Goal: Information Seeking & Learning: Learn about a topic

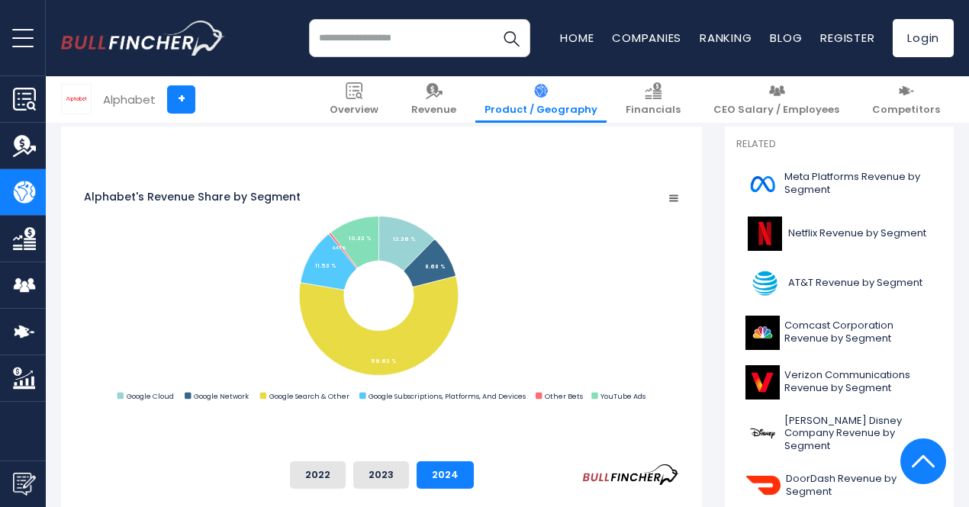
scroll to position [408, 0]
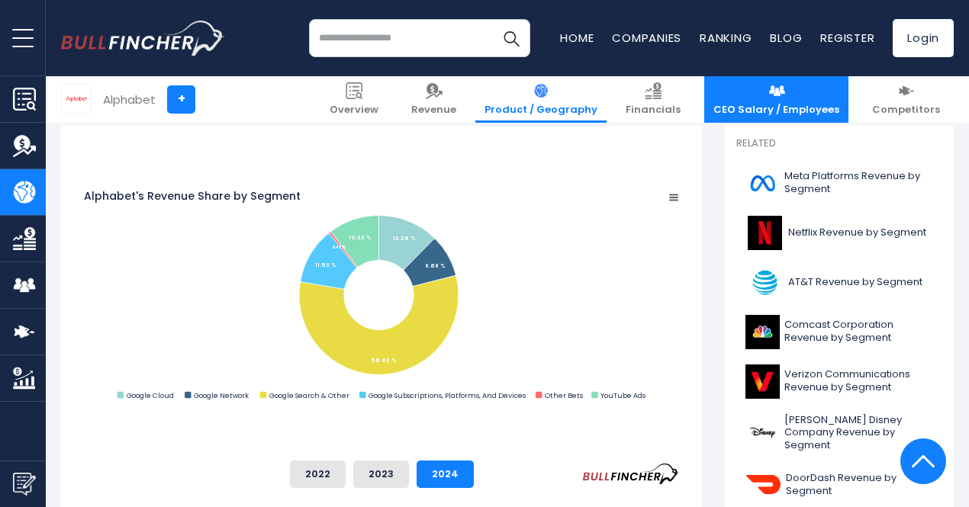
click at [766, 94] on link "CEO Salary / Employees" at bounding box center [776, 99] width 144 height 47
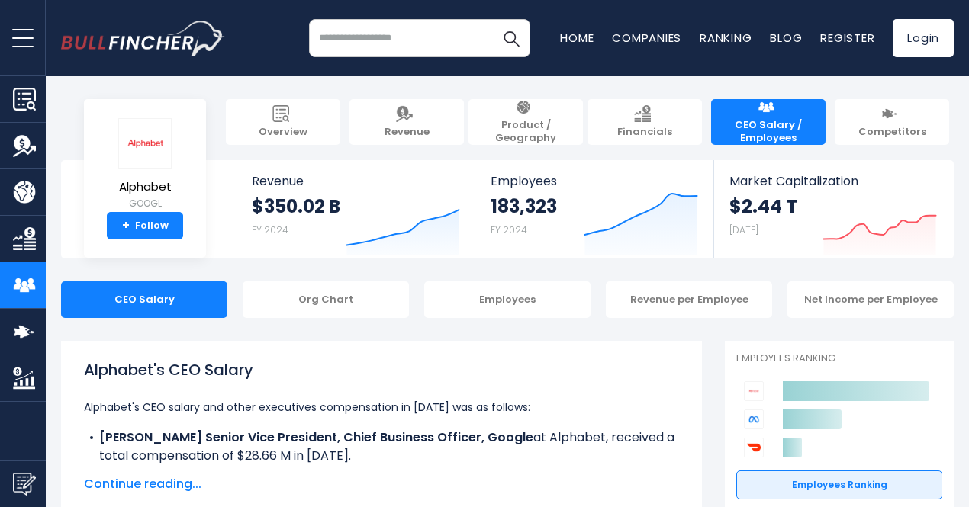
click at [143, 53] on img "Go to homepage" at bounding box center [143, 38] width 164 height 35
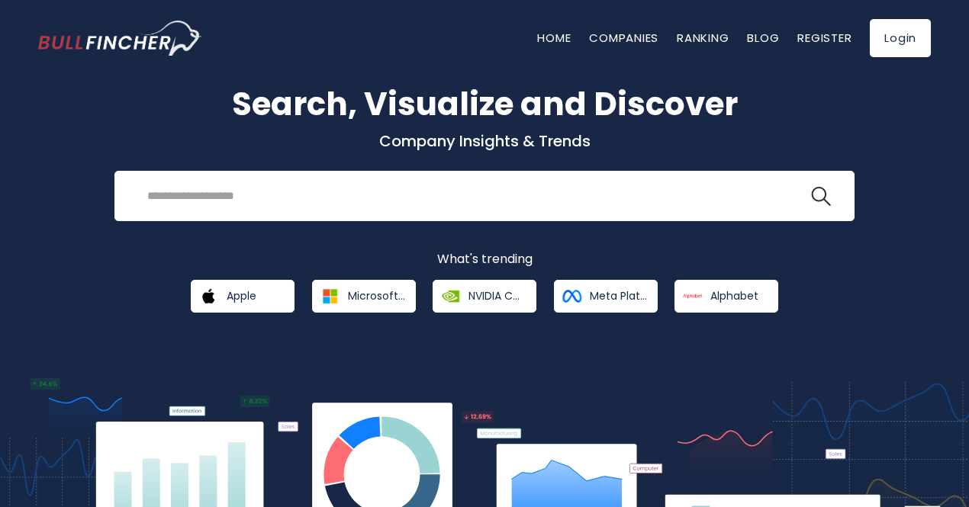
scroll to position [39, 0]
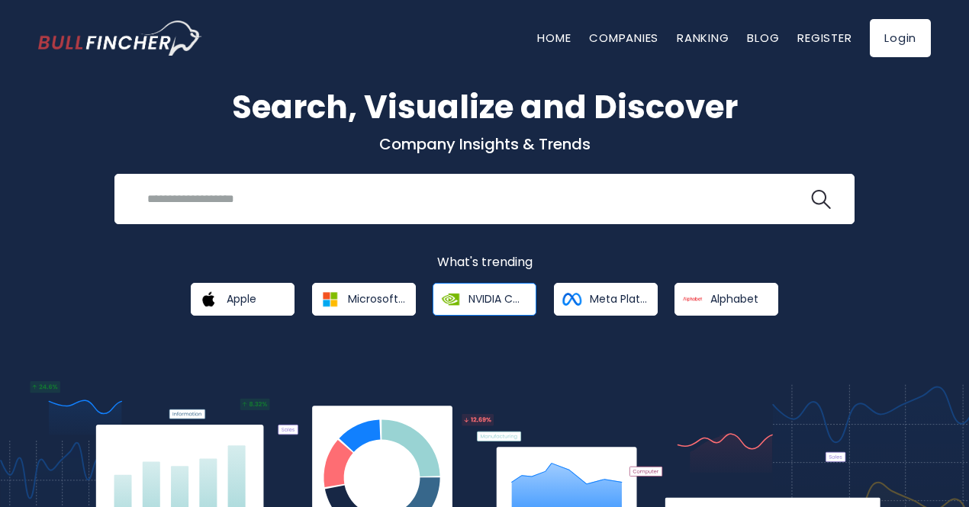
click at [491, 301] on span "NVIDIA Corporation" at bounding box center [497, 299] width 57 height 14
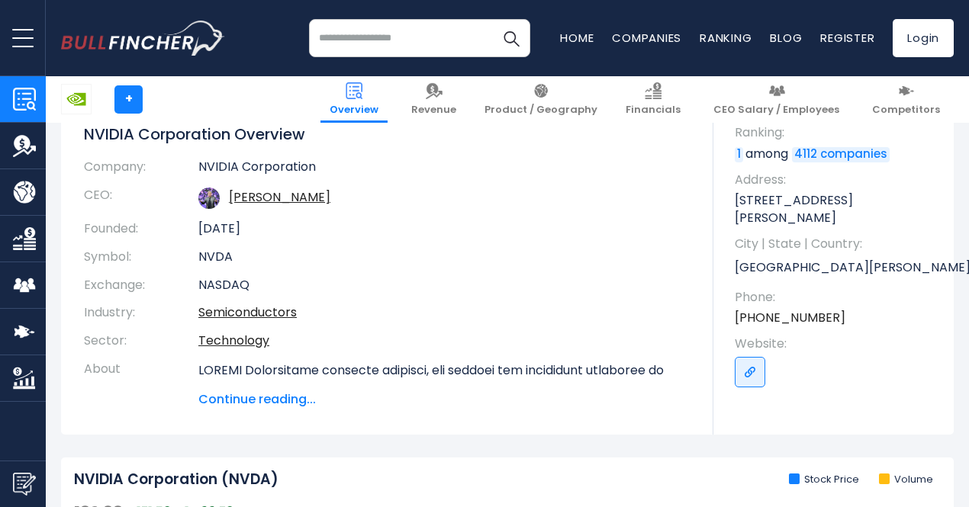
scroll to position [150, 0]
click at [315, 200] on link "Jen-Hsun Huang" at bounding box center [279, 198] width 101 height 18
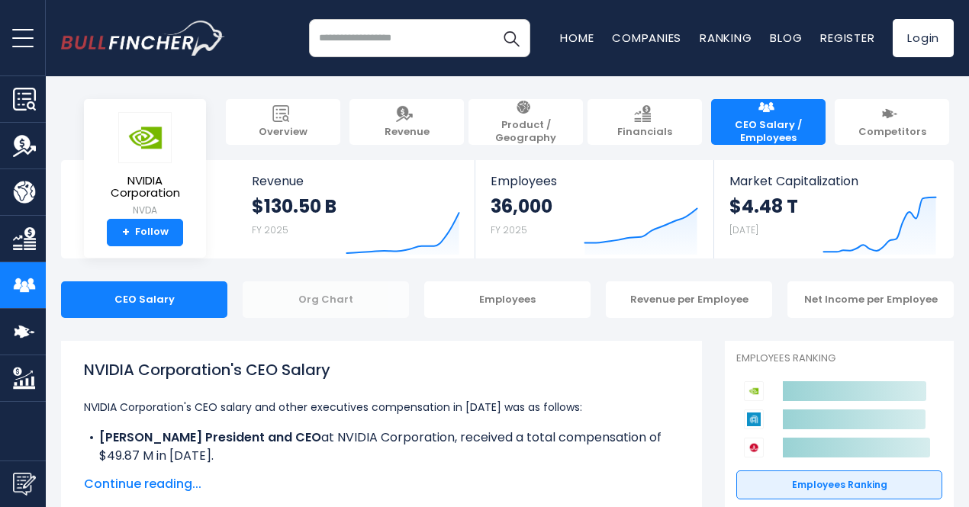
click at [333, 293] on div "Org Chart" at bounding box center [326, 300] width 166 height 37
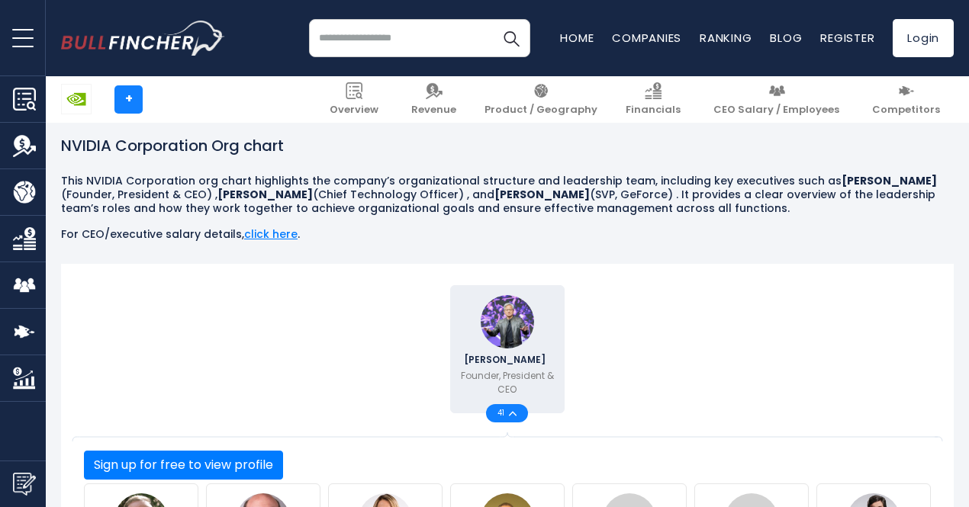
scroll to position [217, 0]
click at [423, 39] on input "search" at bounding box center [419, 38] width 221 height 38
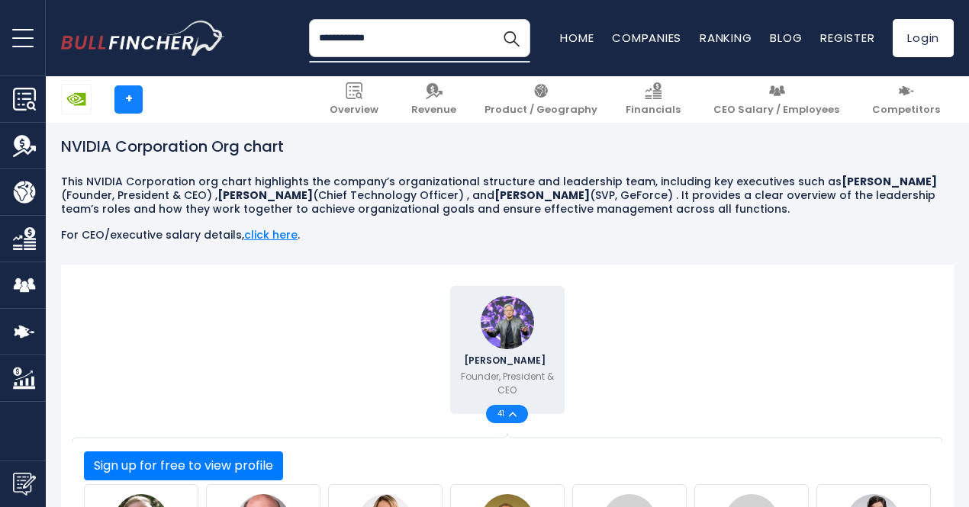
type input "**********"
click at [492, 19] on button "Search" at bounding box center [511, 38] width 38 height 38
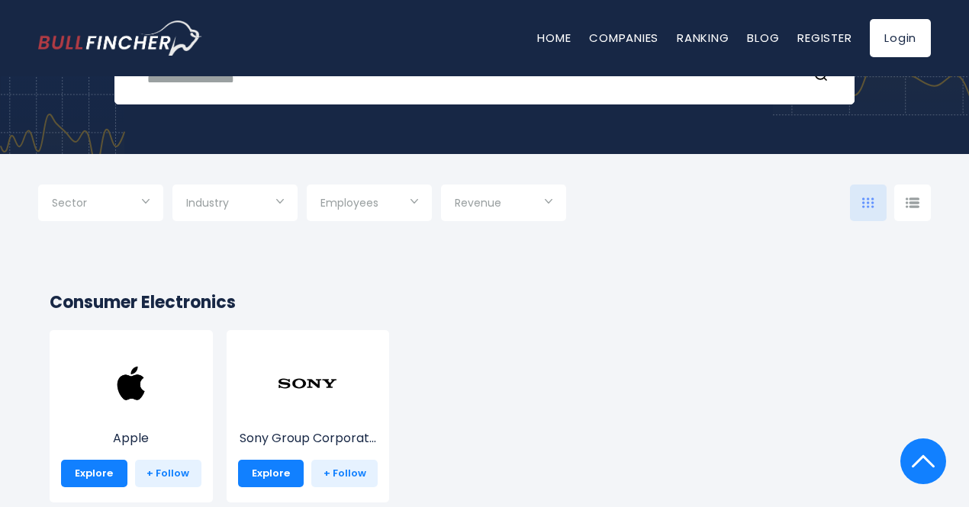
scroll to position [21, 0]
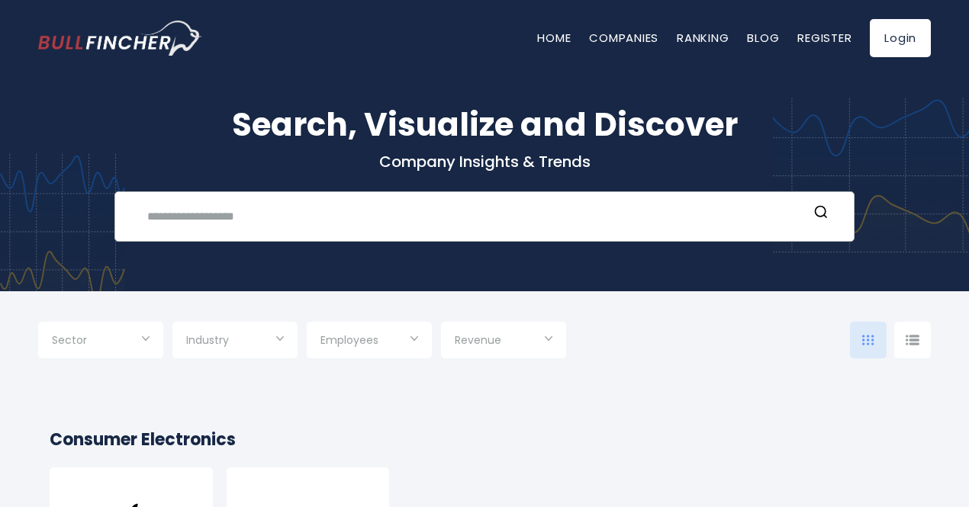
click at [308, 217] on input "text" at bounding box center [473, 216] width 670 height 28
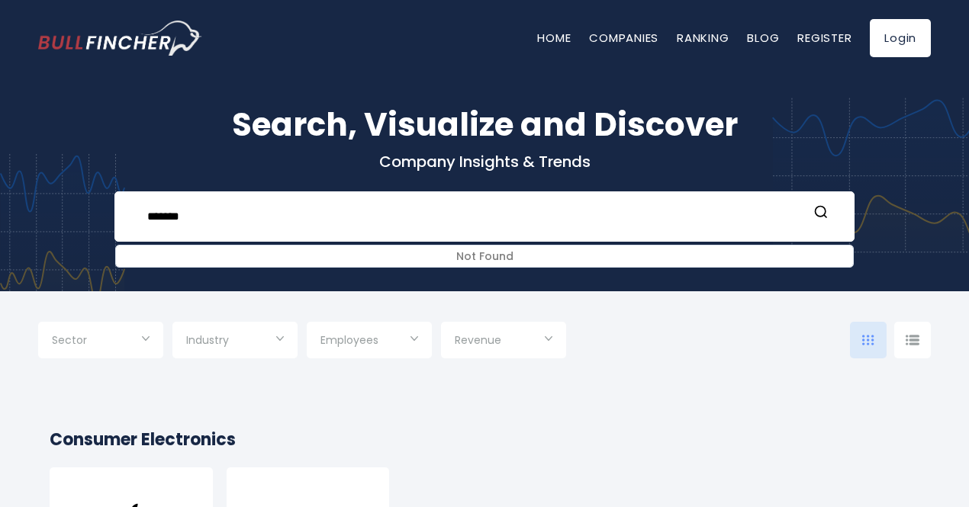
drag, startPoint x: 207, startPoint y: 211, endPoint x: 94, endPoint y: 217, distance: 113.1
click at [94, 217] on div "Search, Visualize and Discover Company Insights & Trends ******* Not Found Rece…" at bounding box center [484, 161] width 969 height 259
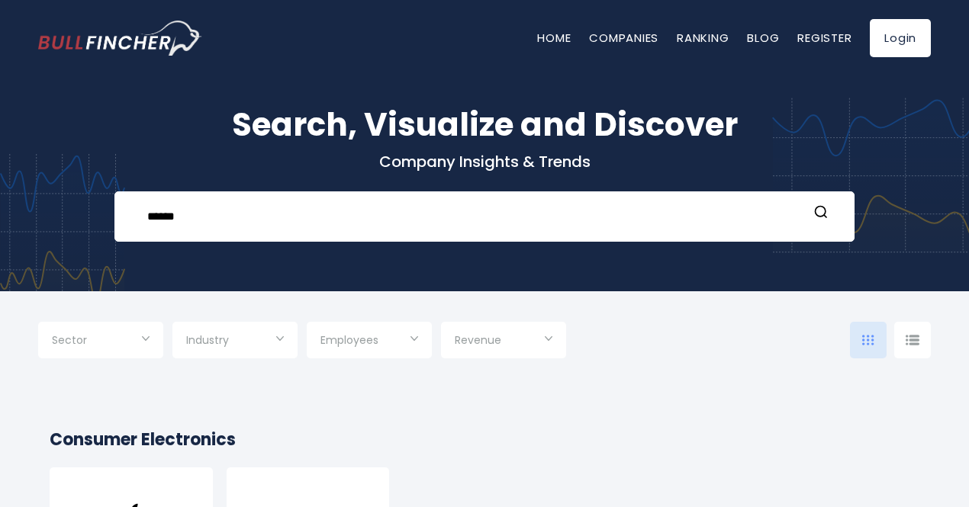
type input "******"
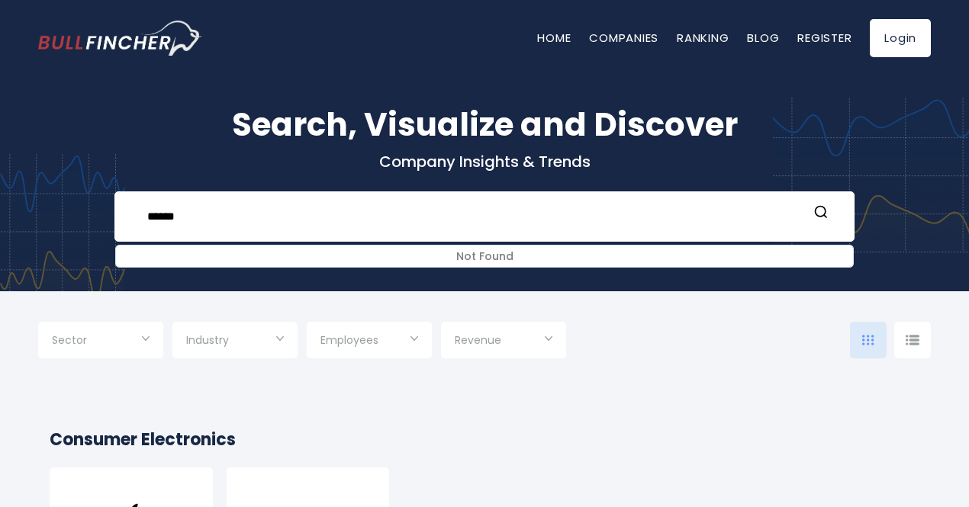
click at [123, 50] on img "Go to homepage" at bounding box center [120, 38] width 164 height 35
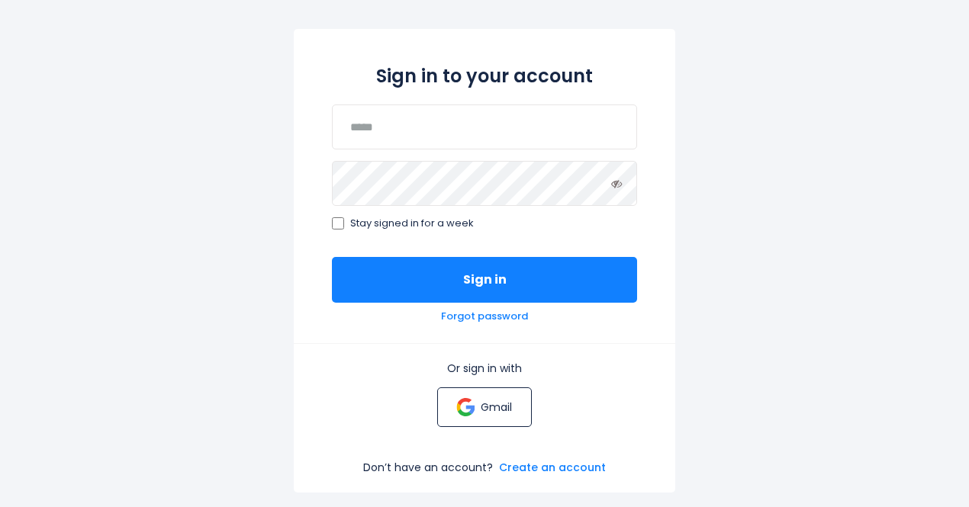
scroll to position [139, 0]
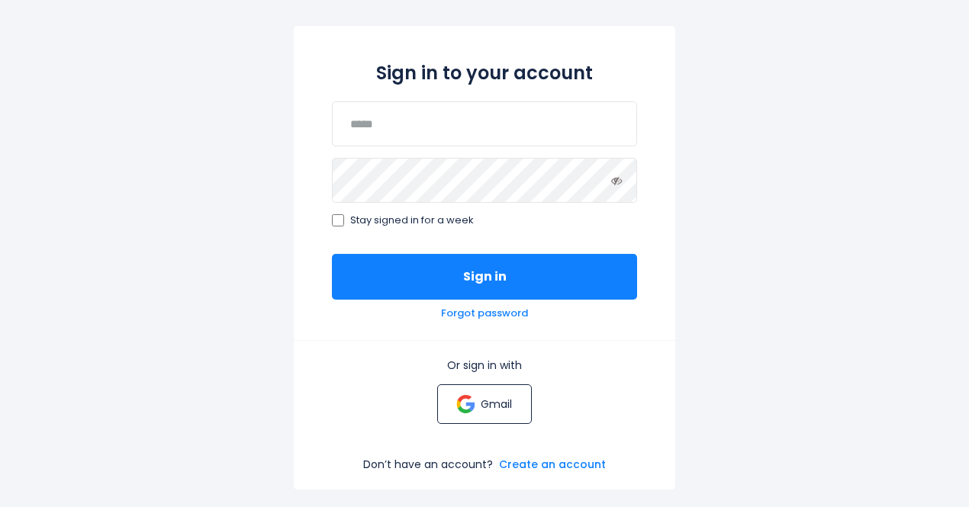
click at [480, 408] on link "Gmail" at bounding box center [484, 405] width 94 height 40
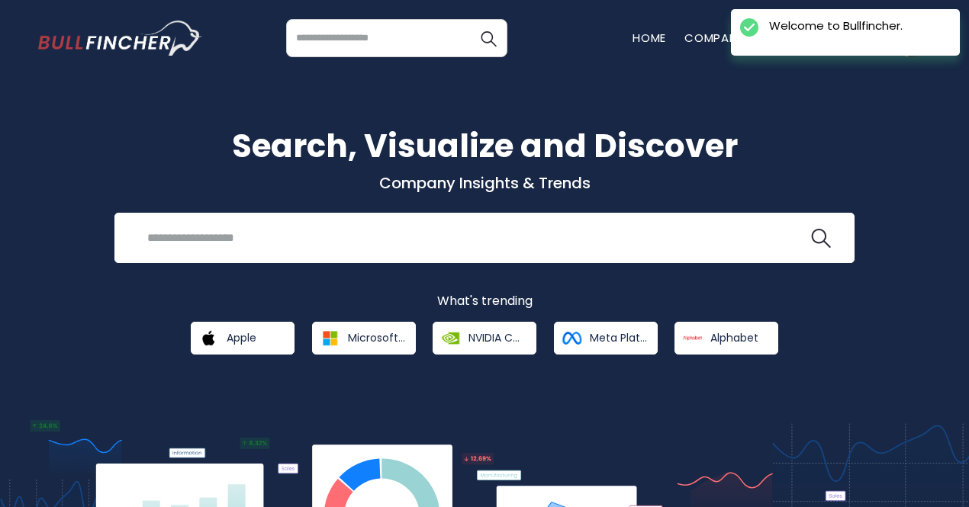
click at [789, 48] on div "Success Welcome to Bullfincher." at bounding box center [845, 32] width 229 height 47
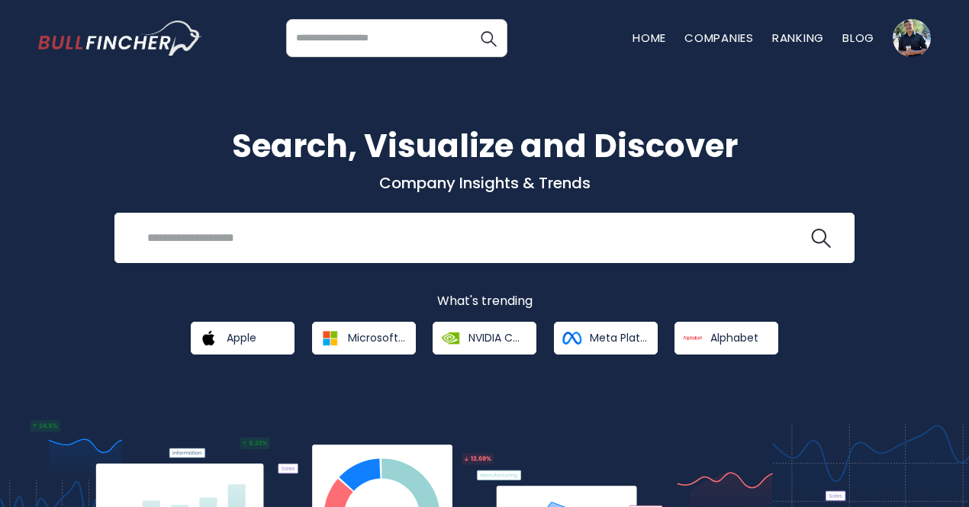
click at [755, 127] on h1 "Search, Visualize and Discover" at bounding box center [484, 146] width 893 height 48
click at [738, 38] on link "Companies" at bounding box center [718, 38] width 69 height 16
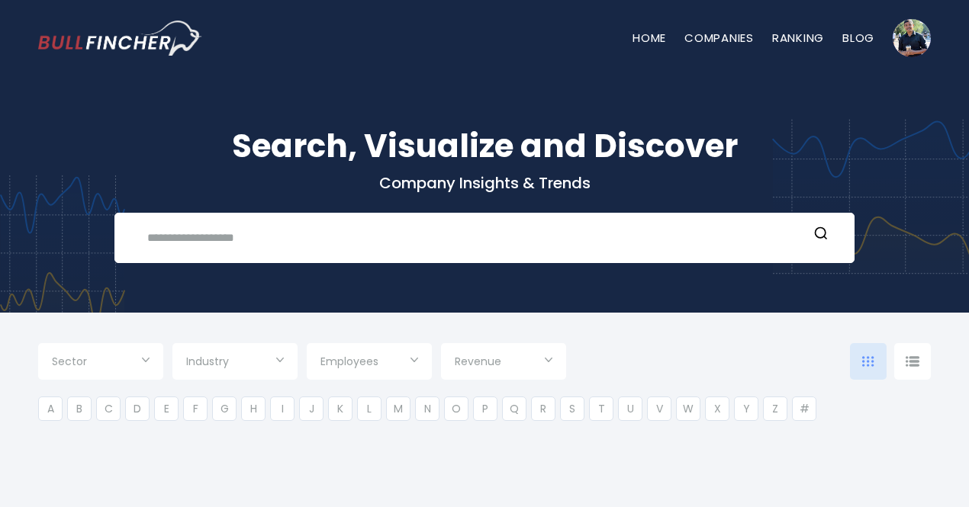
type input "***"
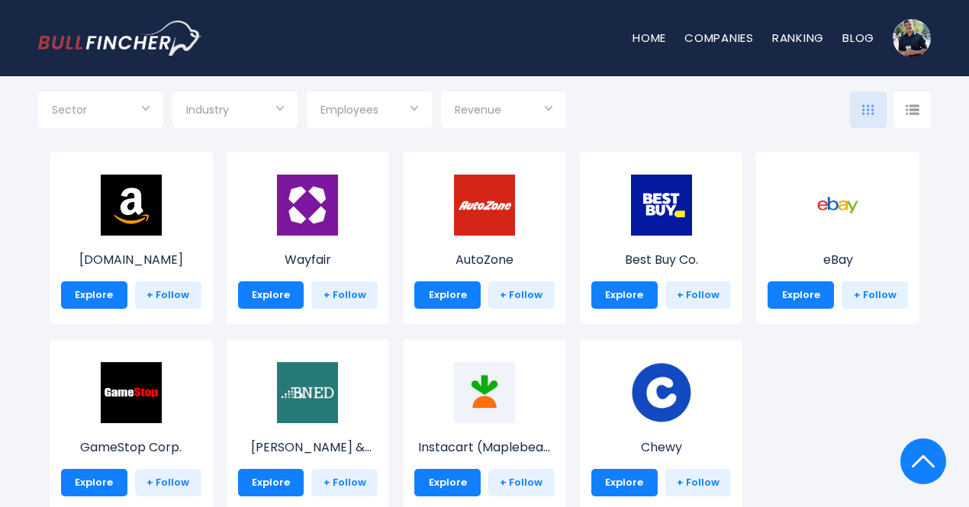
scroll to position [552, 0]
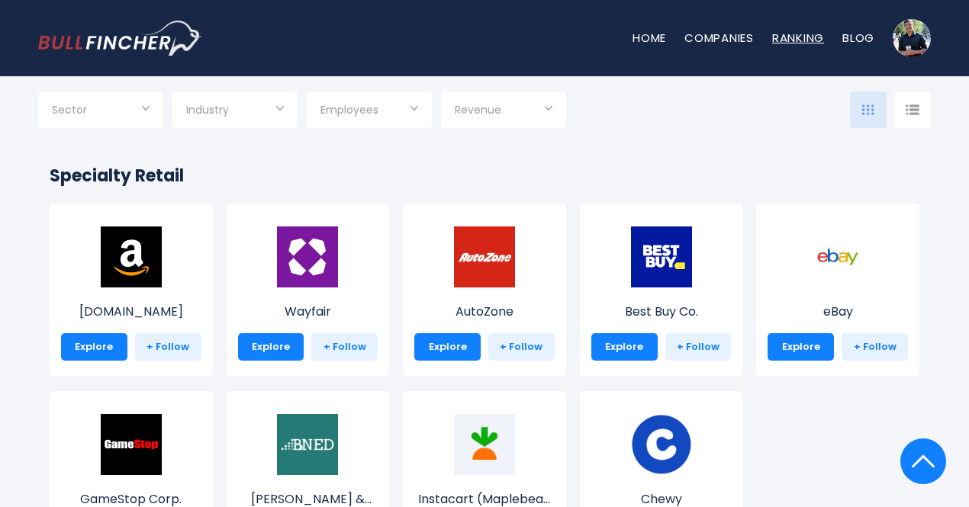
click at [800, 37] on link "Ranking" at bounding box center [798, 38] width 52 height 16
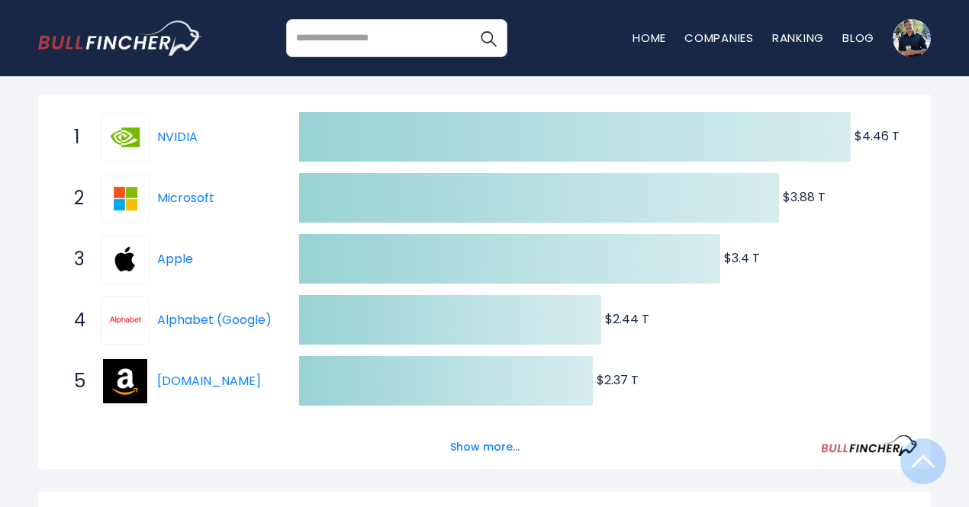
scroll to position [232, 0]
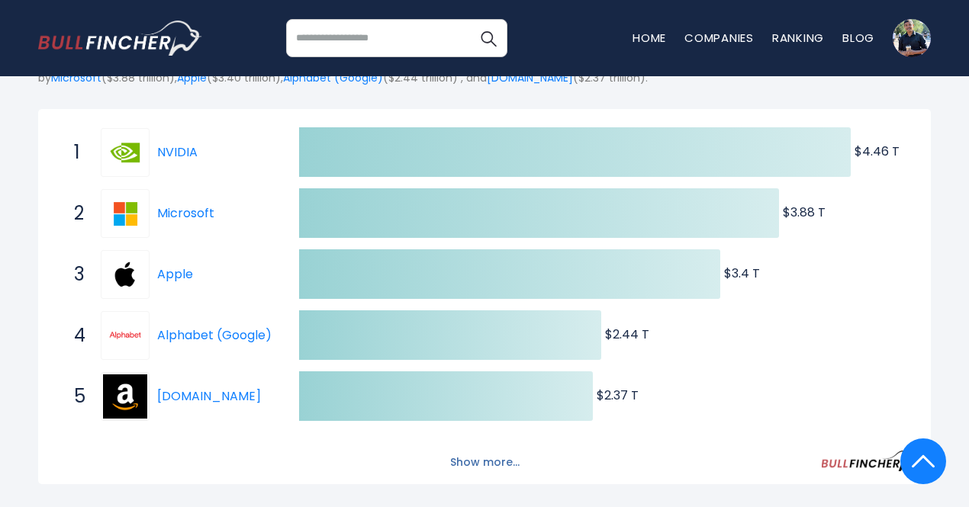
click at [477, 465] on button "Show more..." at bounding box center [485, 462] width 88 height 25
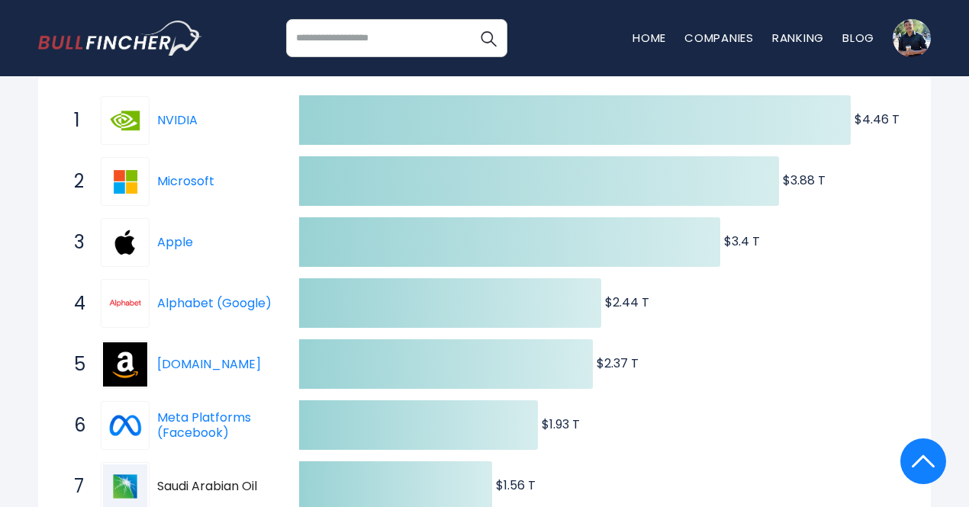
scroll to position [263, 0]
